Goal: Check status: Check status

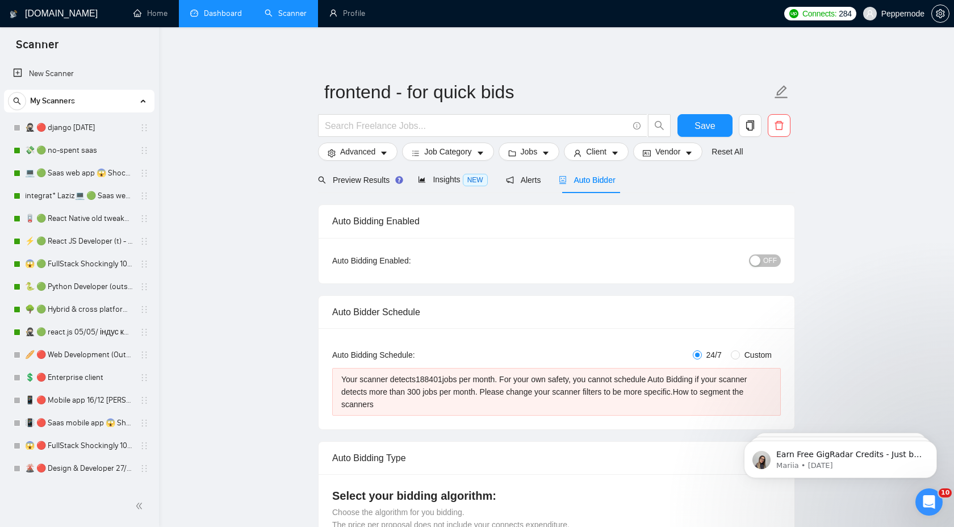
click at [236, 18] on link "Dashboard" at bounding box center [216, 14] width 52 height 10
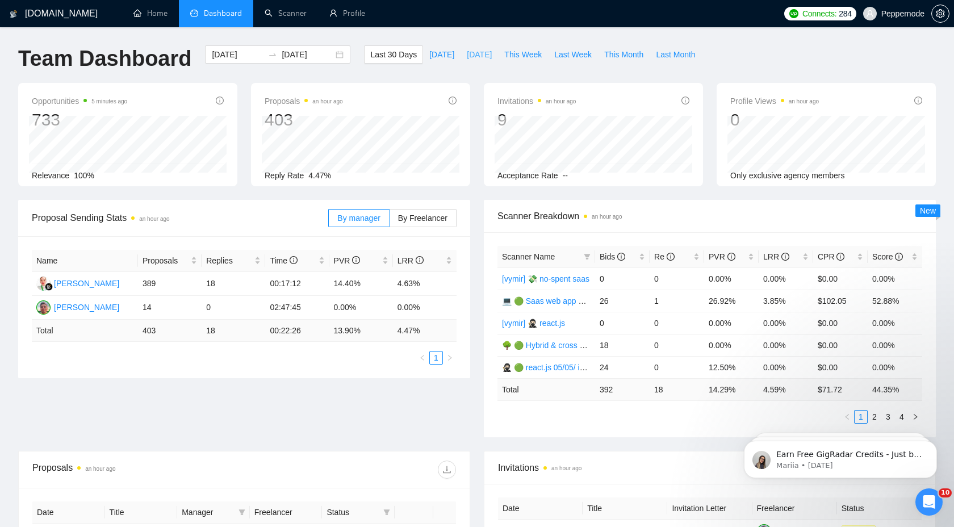
click at [469, 49] on span "[DATE]" at bounding box center [479, 54] width 25 height 12
type input "[DATE]"
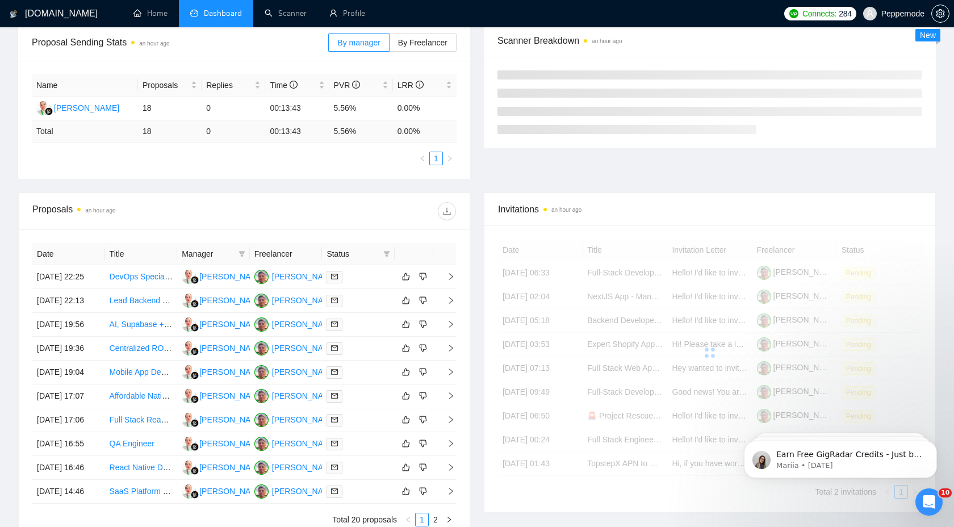
scroll to position [214, 0]
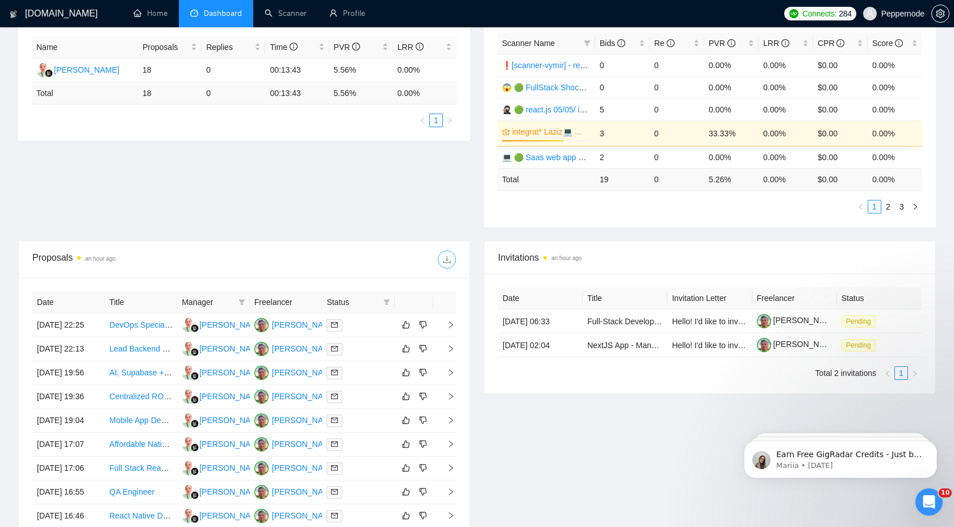
click at [449, 262] on icon "download" at bounding box center [446, 259] width 7 height 7
